Goal: Information Seeking & Learning: Learn about a topic

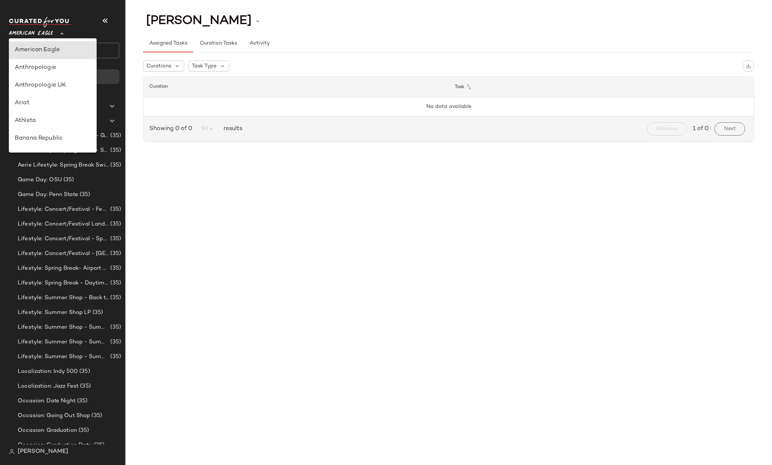
click at [25, 35] on span "American Eagle" at bounding box center [31, 31] width 44 height 13
click at [40, 73] on div "Anthropologie" at bounding box center [53, 68] width 88 height 18
type input "**"
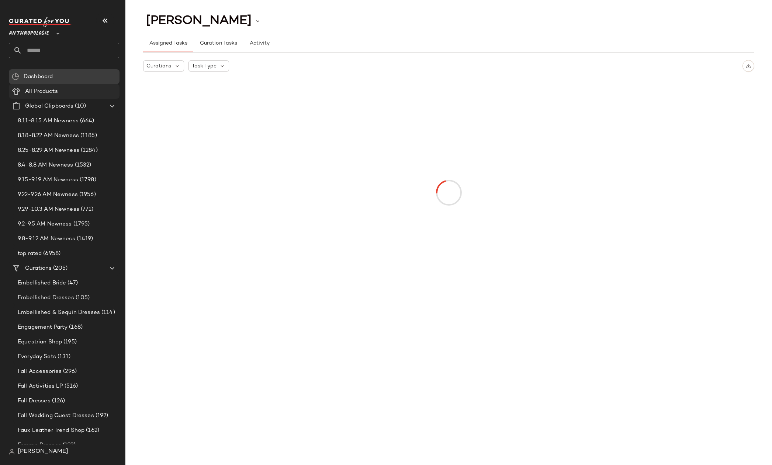
click at [51, 89] on span "All Products" at bounding box center [41, 91] width 33 height 8
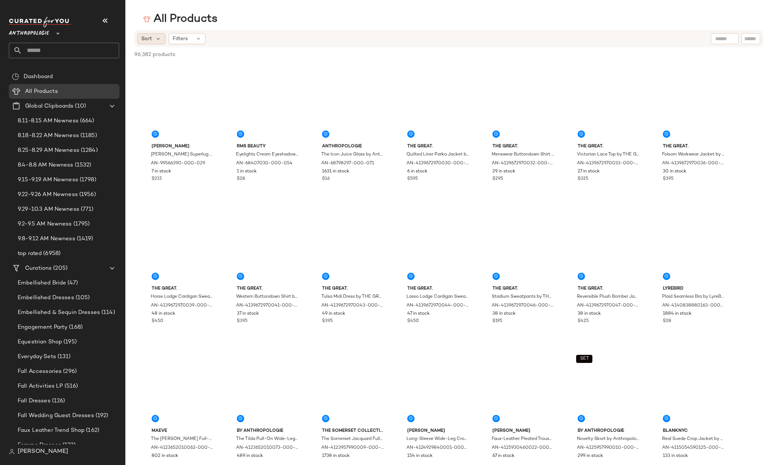
click at [150, 35] on span "Sort" at bounding box center [146, 39] width 11 height 8
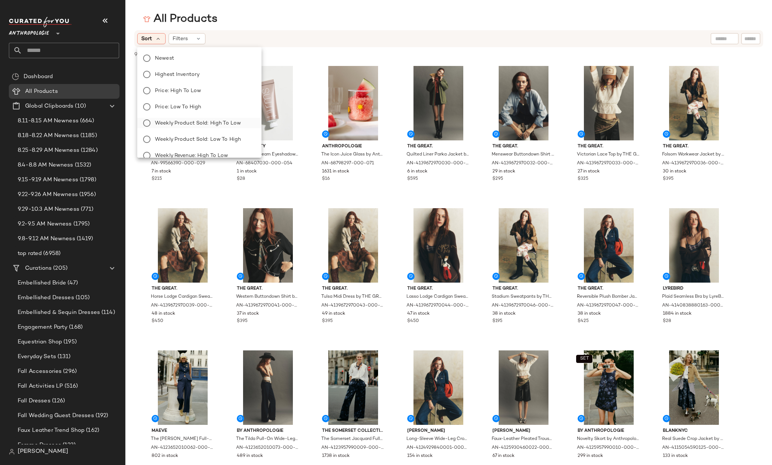
click at [180, 122] on span "Weekly Product Sold: High to Low" at bounding box center [198, 123] width 86 height 8
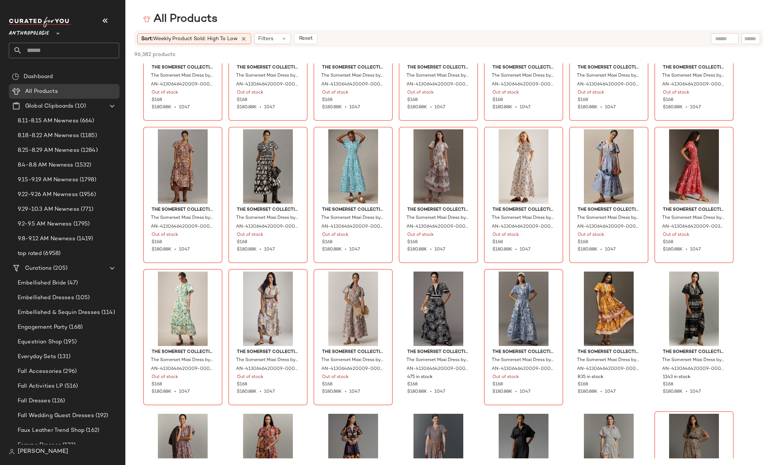
scroll to position [442, 0]
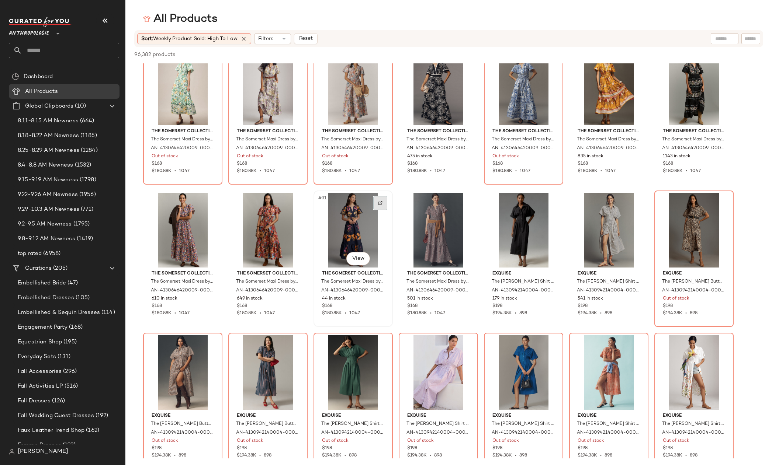
click at [376, 204] on div at bounding box center [380, 203] width 14 height 14
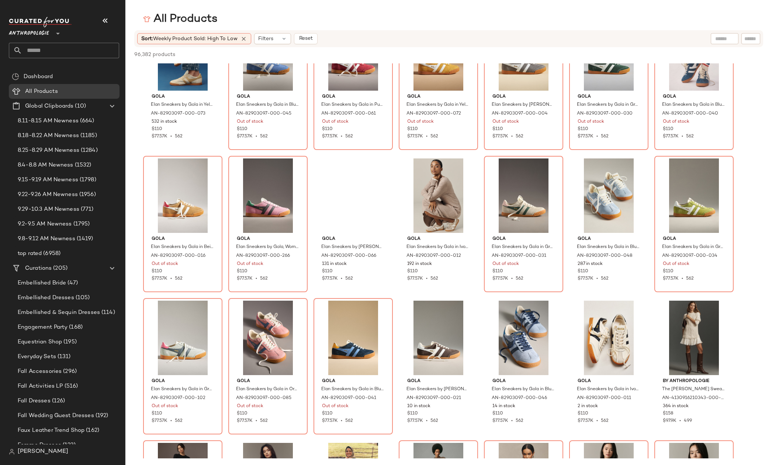
scroll to position [3526, 0]
